Goal: Use online tool/utility

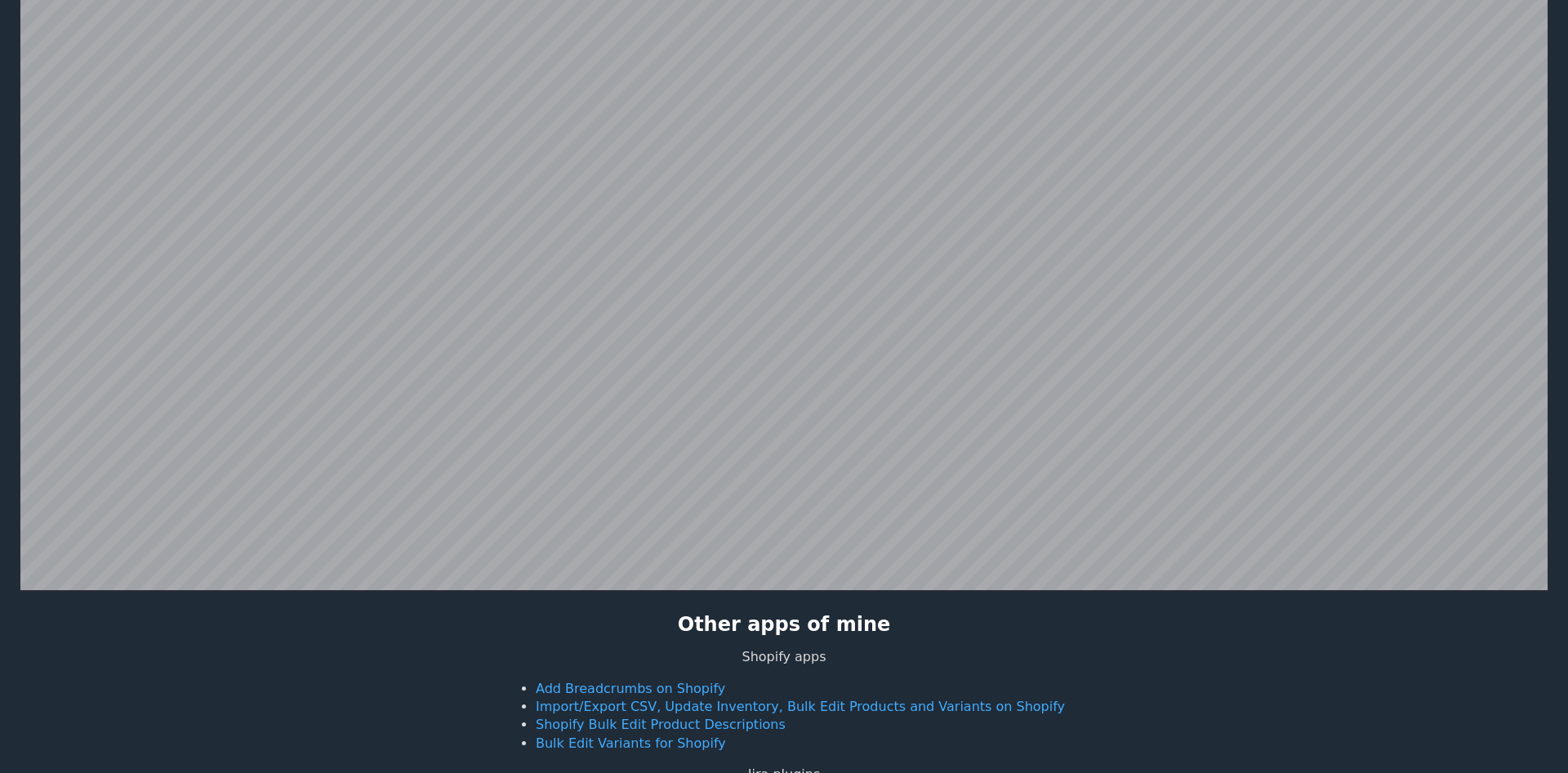
scroll to position [318, 0]
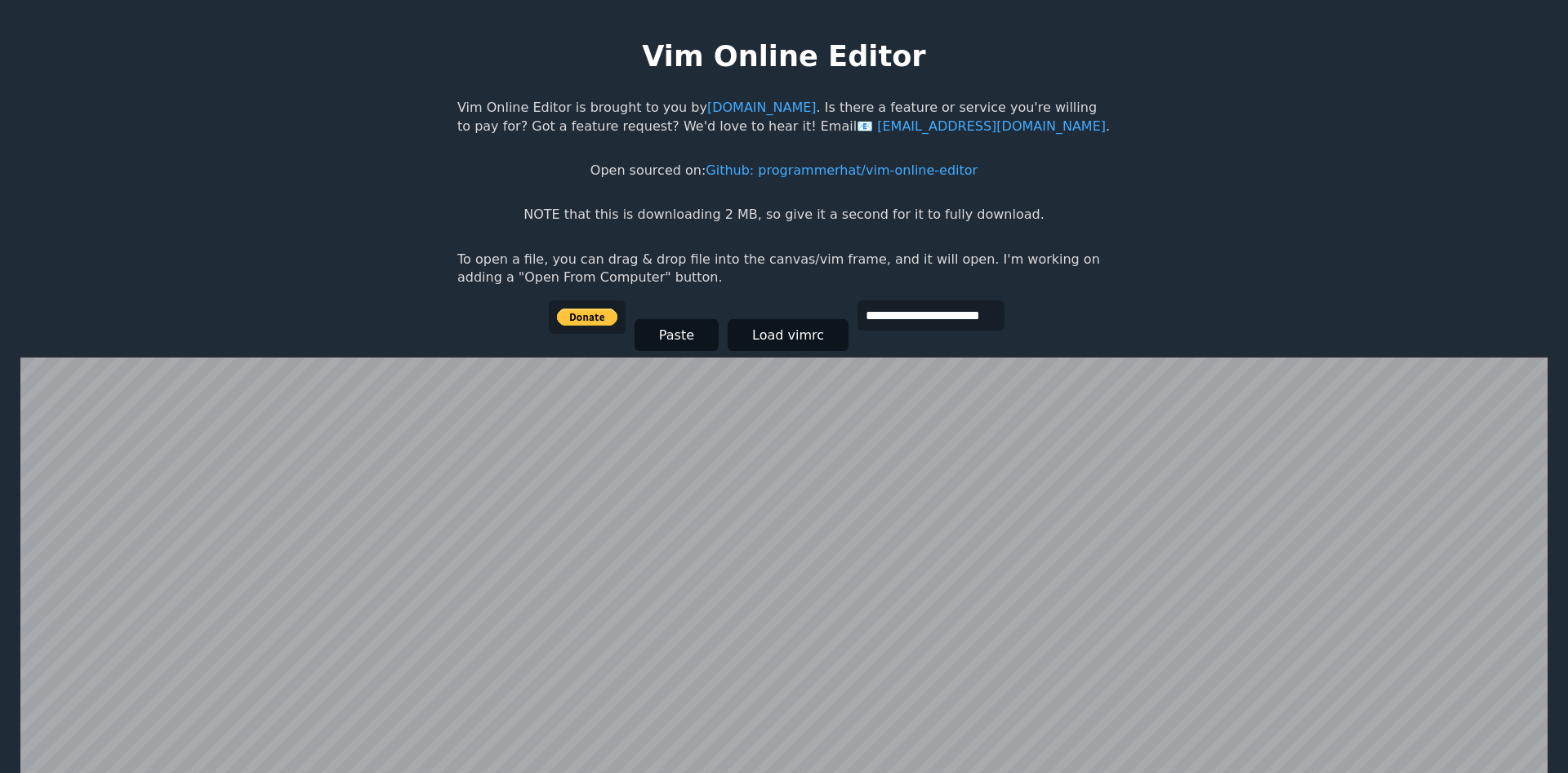
click at [821, 289] on body "**********" at bounding box center [784, 403] width 670 height 773
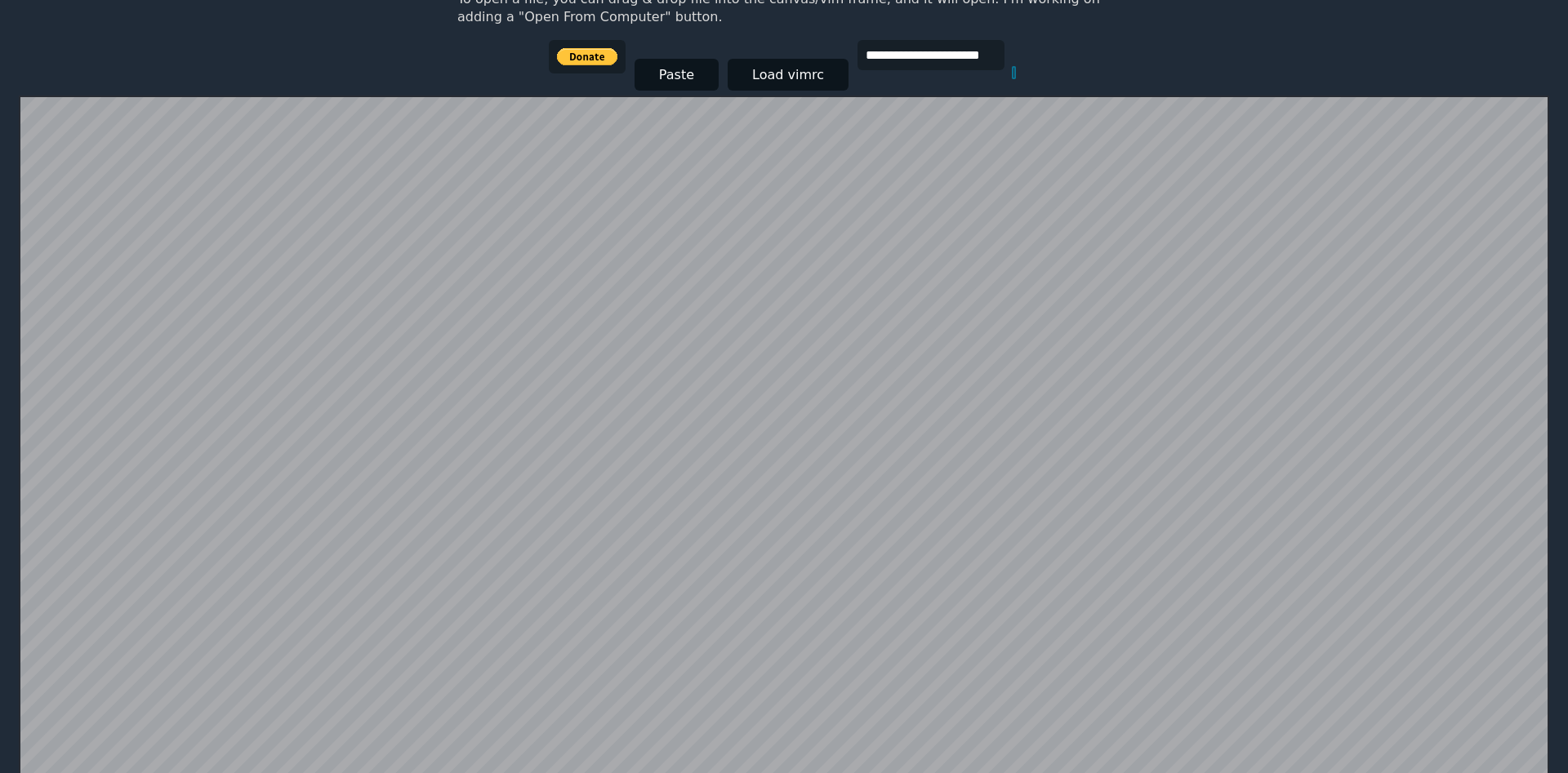
scroll to position [234, 0]
